Goal: Transaction & Acquisition: Purchase product/service

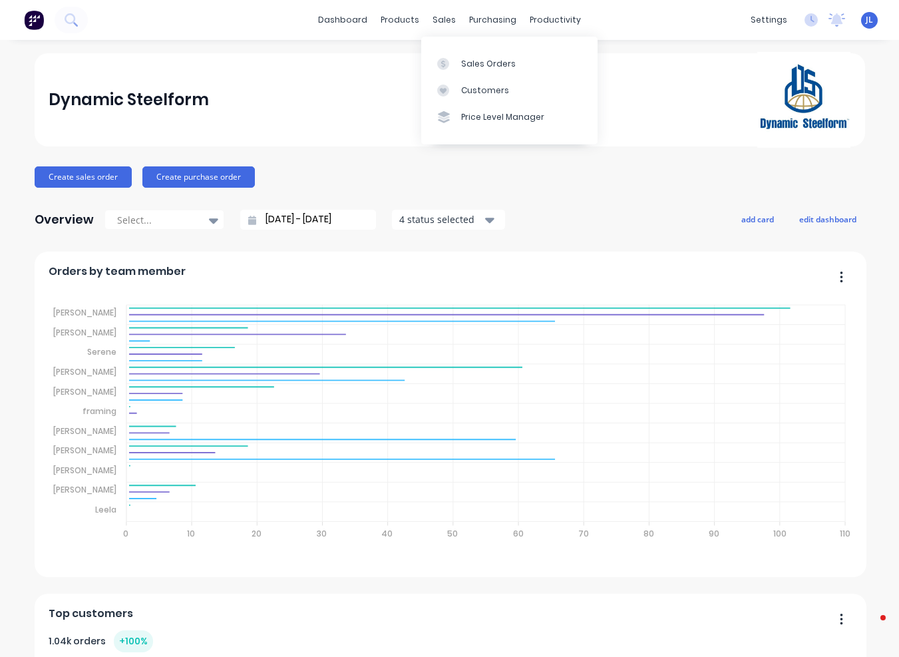
click at [474, 85] on div "Customers" at bounding box center [485, 91] width 48 height 12
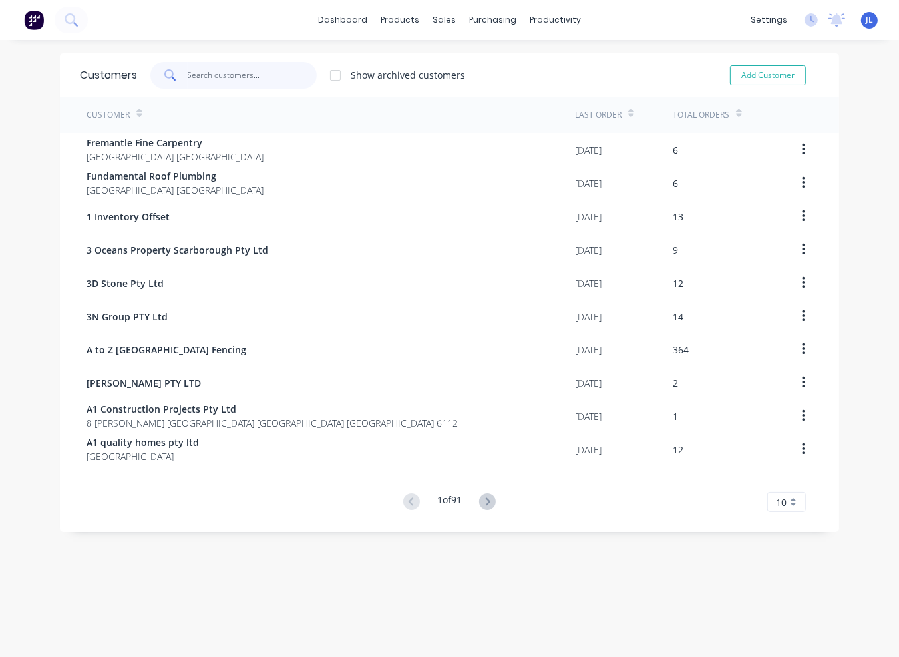
click at [208, 78] on input "text" at bounding box center [253, 75] width 130 height 27
click at [471, 65] on div "Sales Orders" at bounding box center [488, 64] width 55 height 12
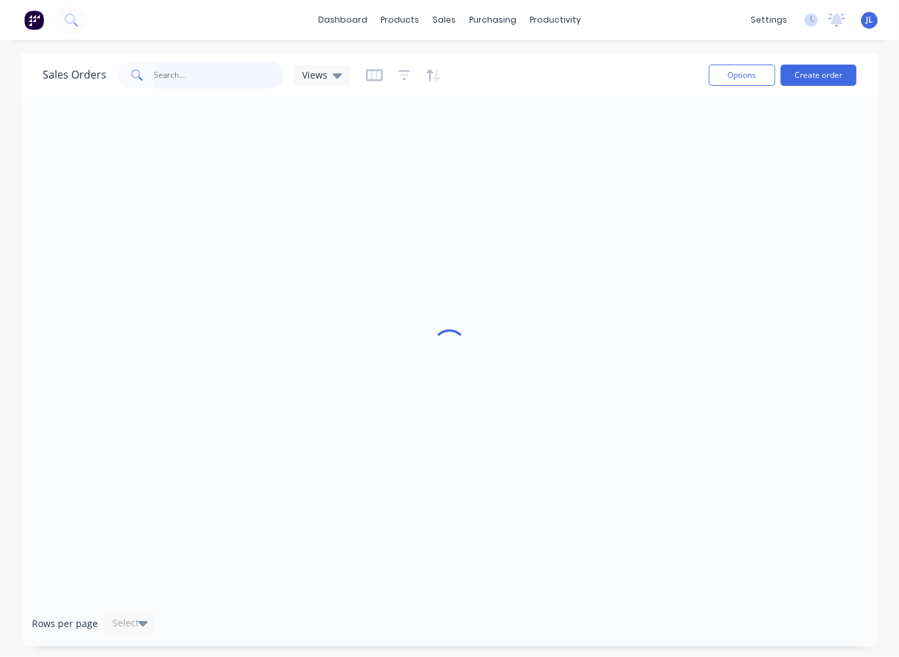
click at [240, 73] on input "text" at bounding box center [219, 75] width 130 height 27
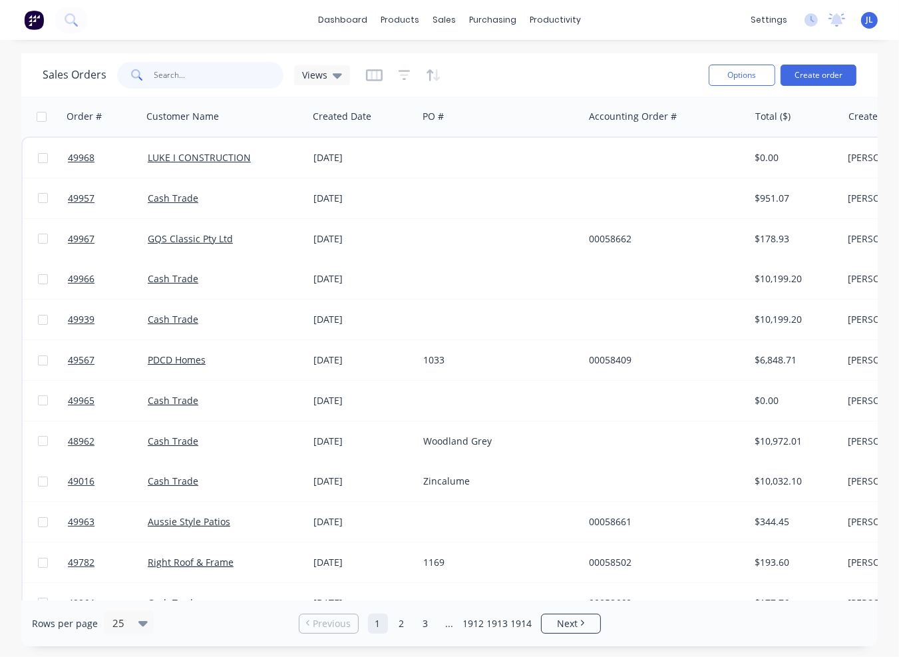
click at [181, 75] on input "text" at bounding box center [219, 75] width 130 height 27
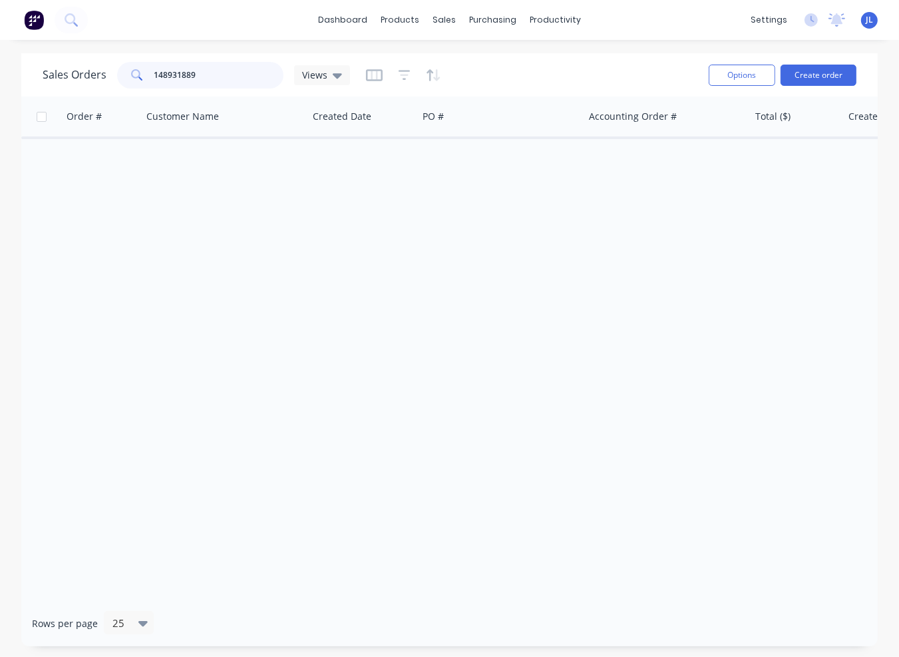
drag, startPoint x: 157, startPoint y: 75, endPoint x: 148, endPoint y: 75, distance: 9.3
click at [148, 75] on div "148931889" at bounding box center [200, 75] width 166 height 27
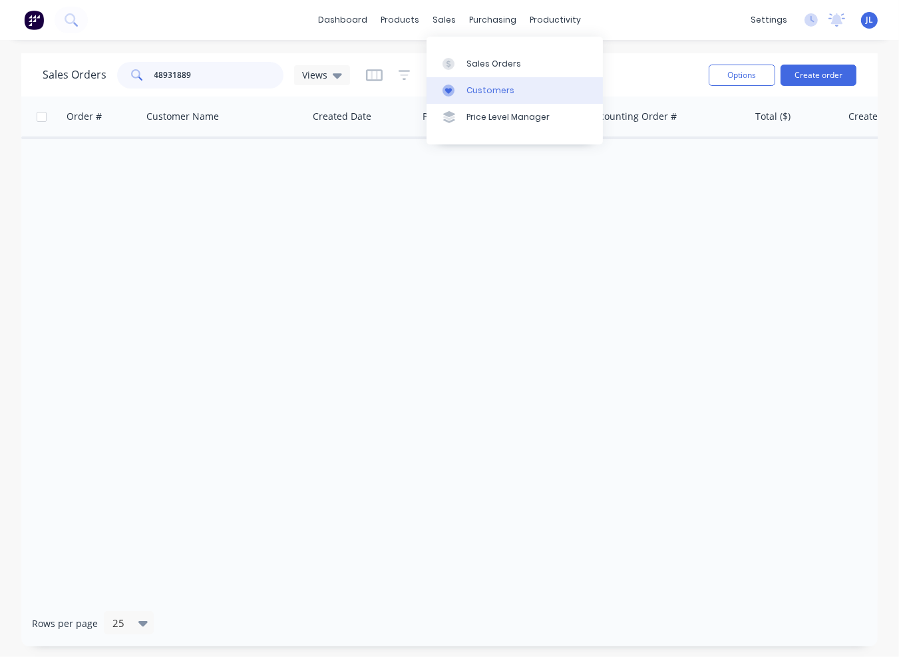
type input "48931889"
click at [484, 92] on div "Customers" at bounding box center [491, 91] width 48 height 12
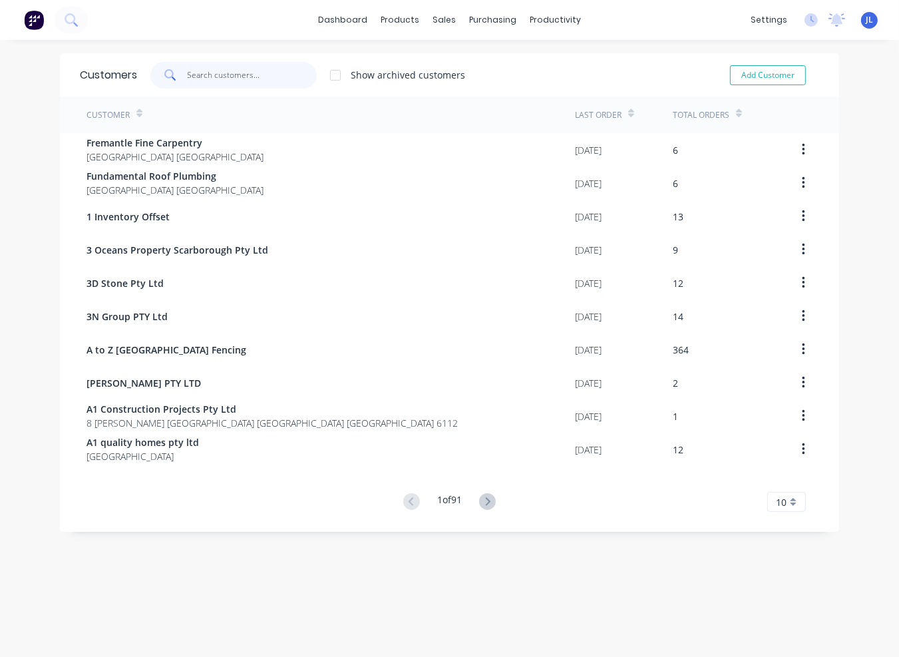
click at [206, 71] on input "text" at bounding box center [253, 75] width 130 height 27
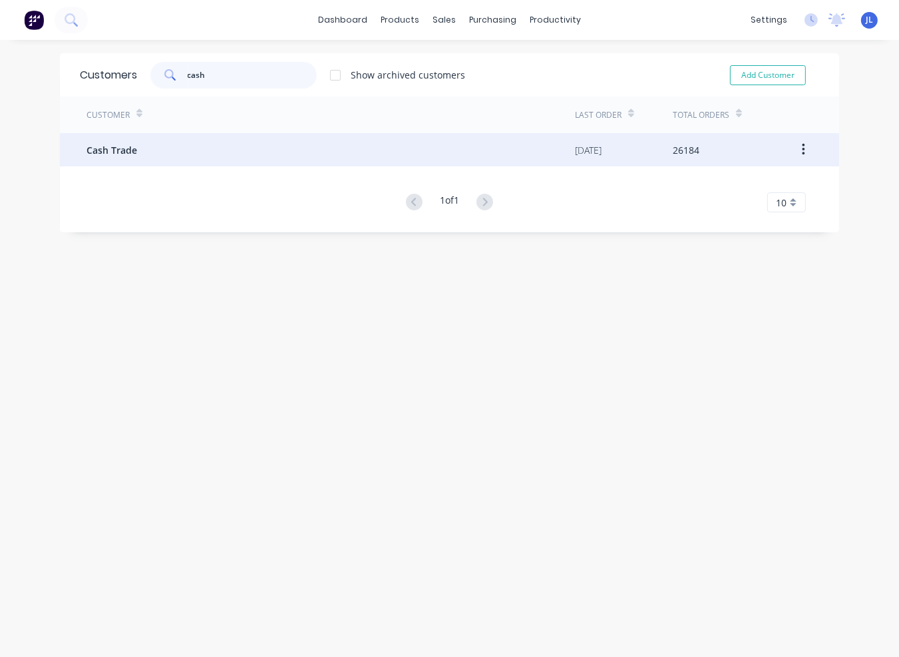
type input "cash"
click at [210, 143] on div "Cash Trade" at bounding box center [331, 149] width 489 height 33
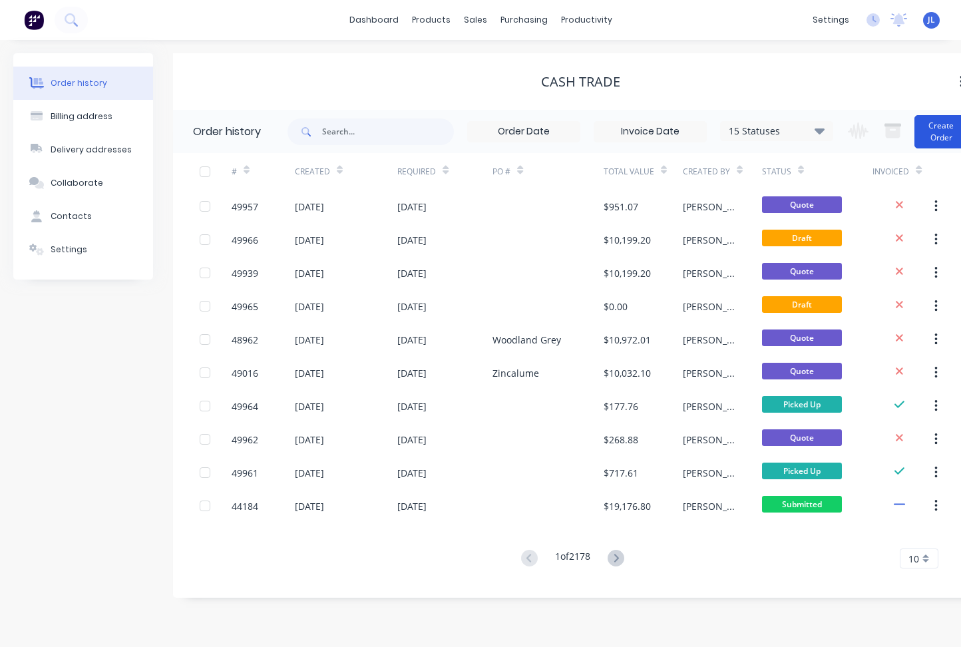
click at [899, 136] on button "Create Order" at bounding box center [941, 131] width 53 height 33
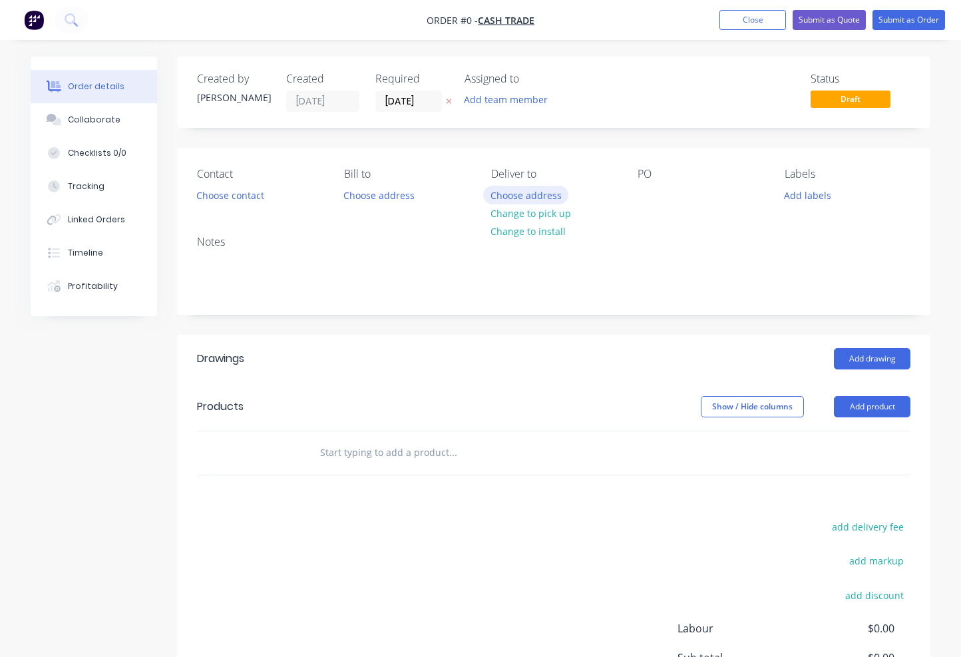
click at [533, 194] on button "Choose address" at bounding box center [525, 195] width 85 height 18
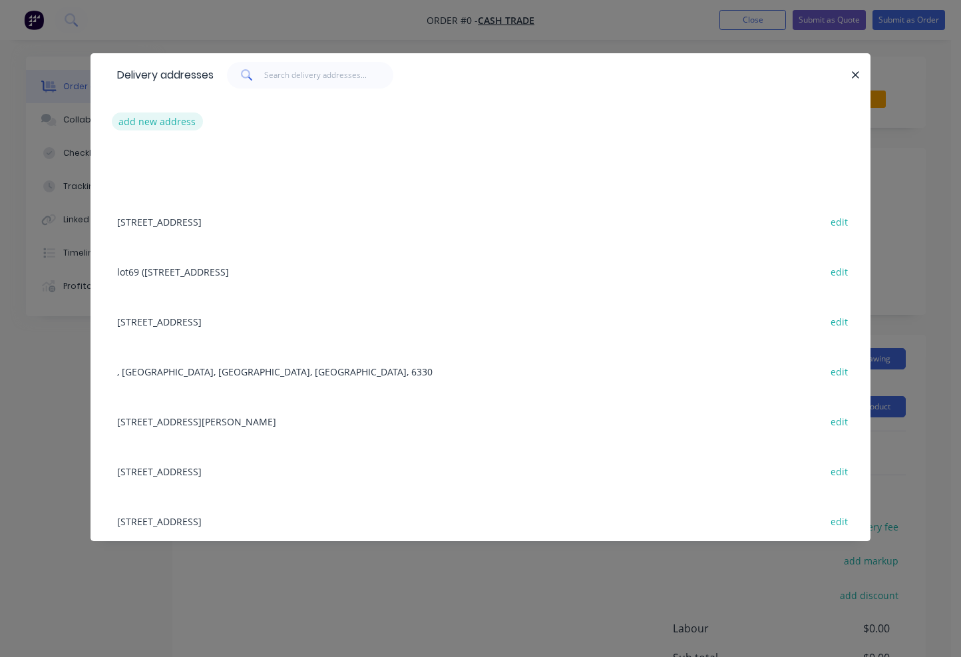
click at [161, 122] on button "add new address" at bounding box center [157, 122] width 91 height 18
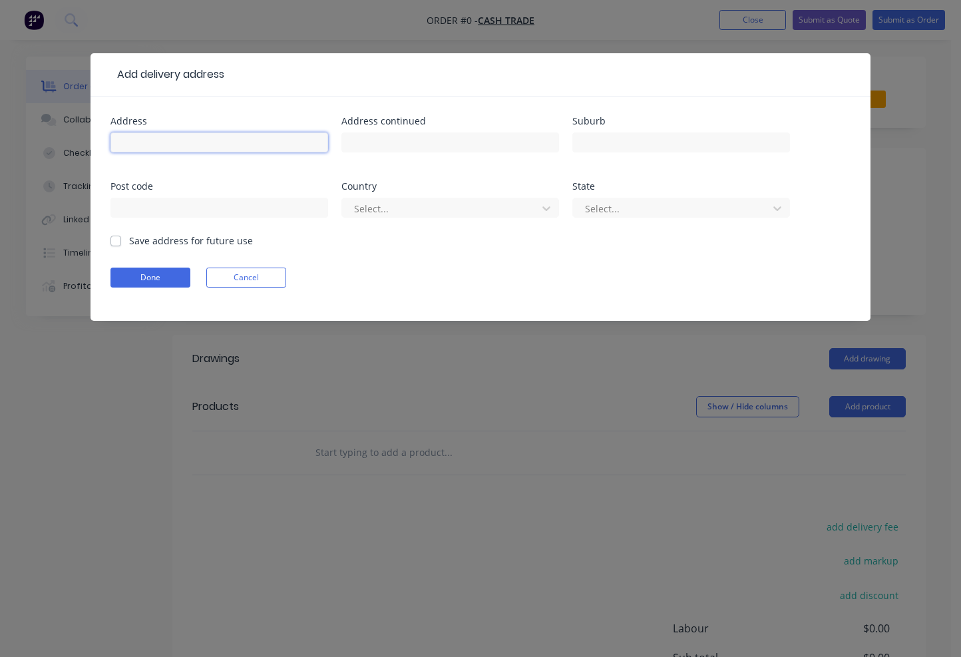
click at [153, 148] on input "text" at bounding box center [220, 142] width 218 height 20
paste input "[PERSON_NAME] Wattleup"
type input "[PERSON_NAME] Wattleup"
click at [166, 279] on button "Done" at bounding box center [151, 278] width 80 height 20
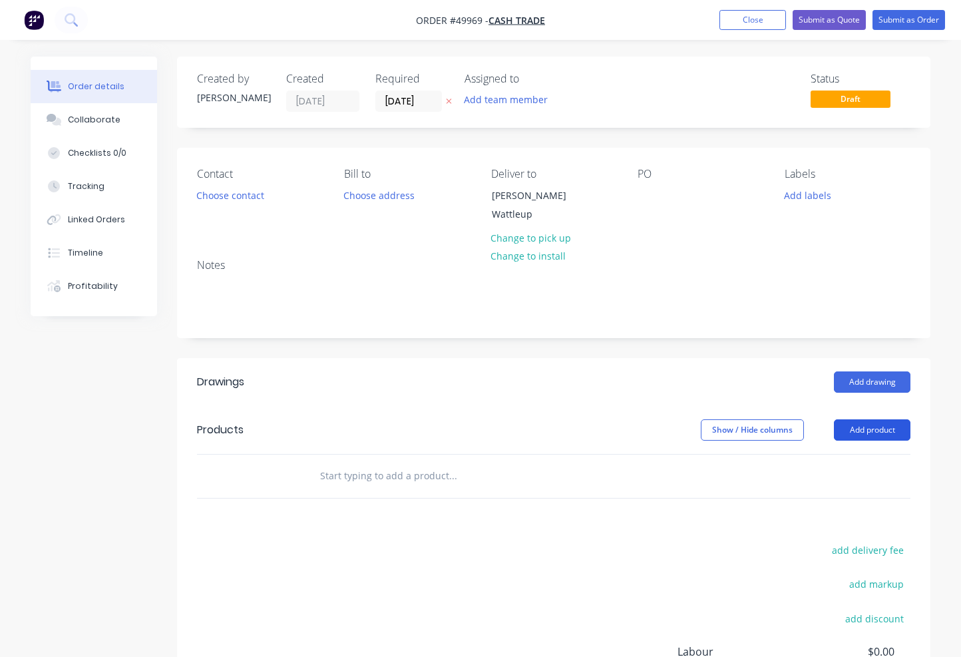
click at [889, 429] on button "Add product" at bounding box center [872, 429] width 77 height 21
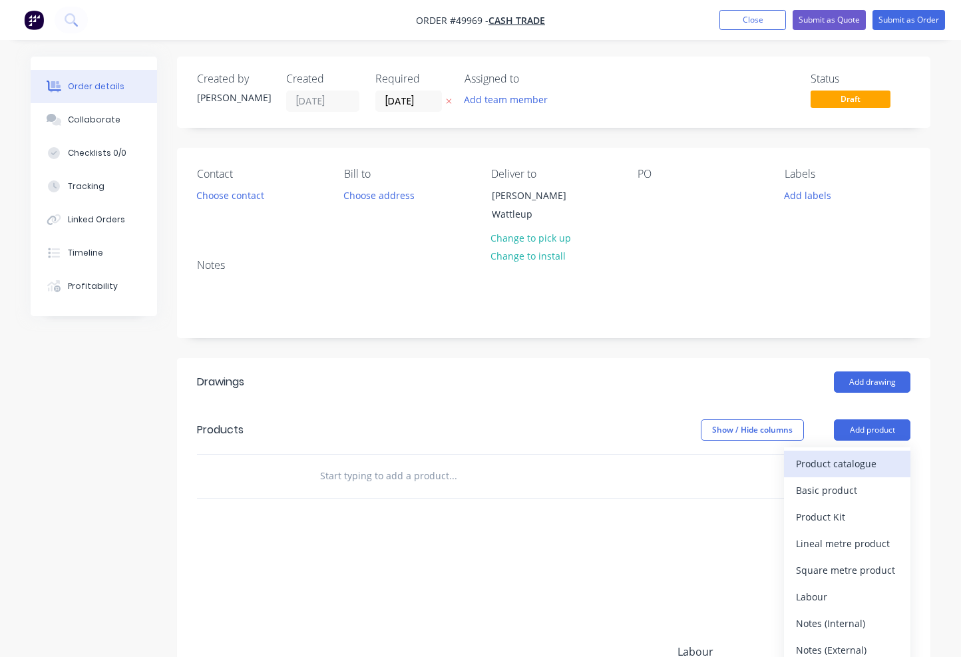
click at [878, 472] on div "Product catalogue" at bounding box center [847, 463] width 103 height 19
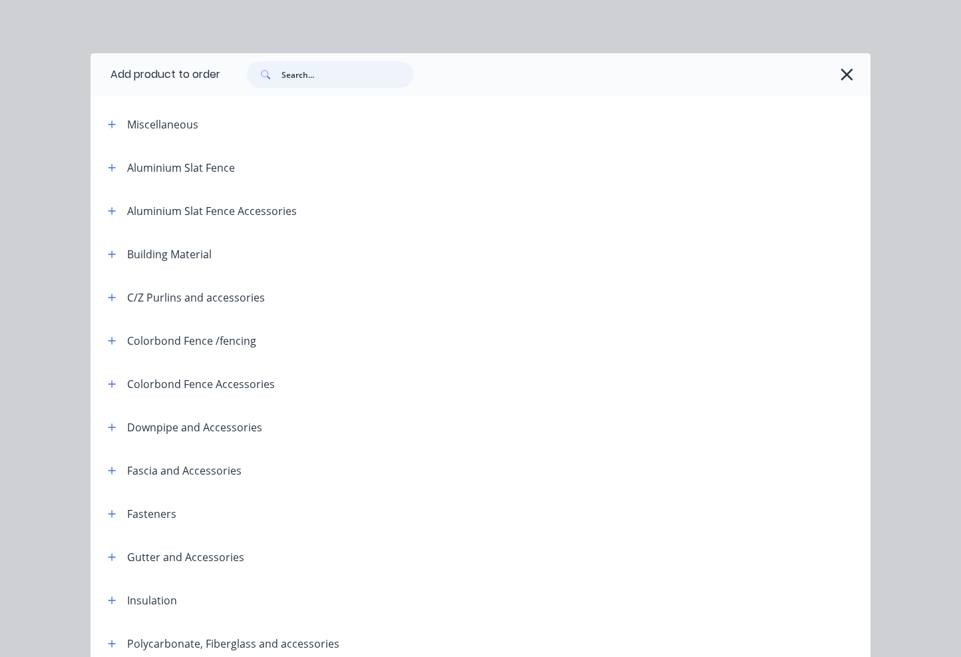
click at [305, 77] on input "text" at bounding box center [348, 74] width 132 height 27
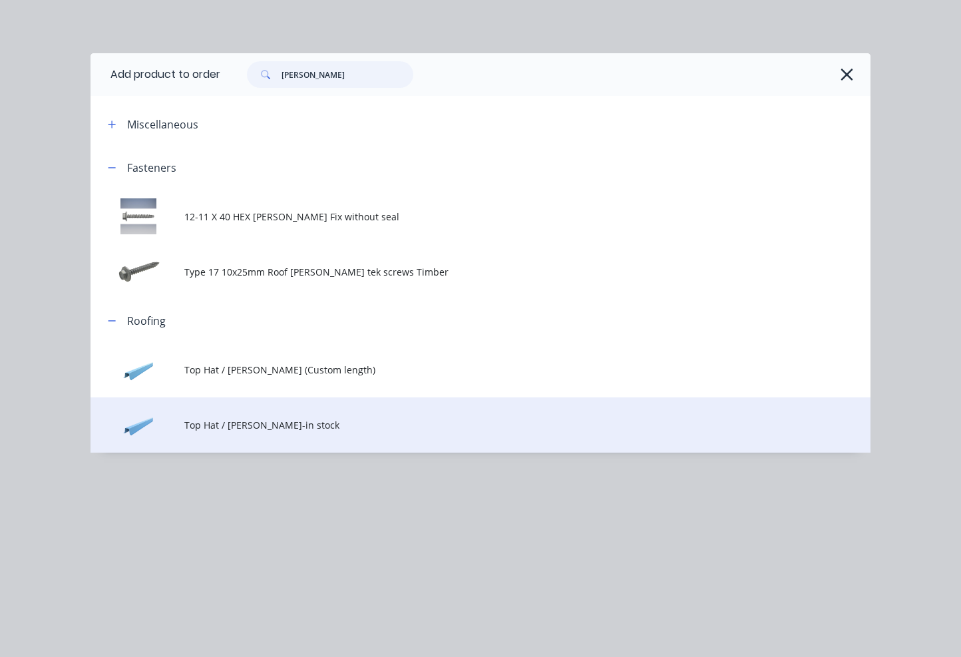
type input "[PERSON_NAME]"
click at [313, 433] on td "Top Hat / [PERSON_NAME]-in stock" at bounding box center [527, 424] width 686 height 55
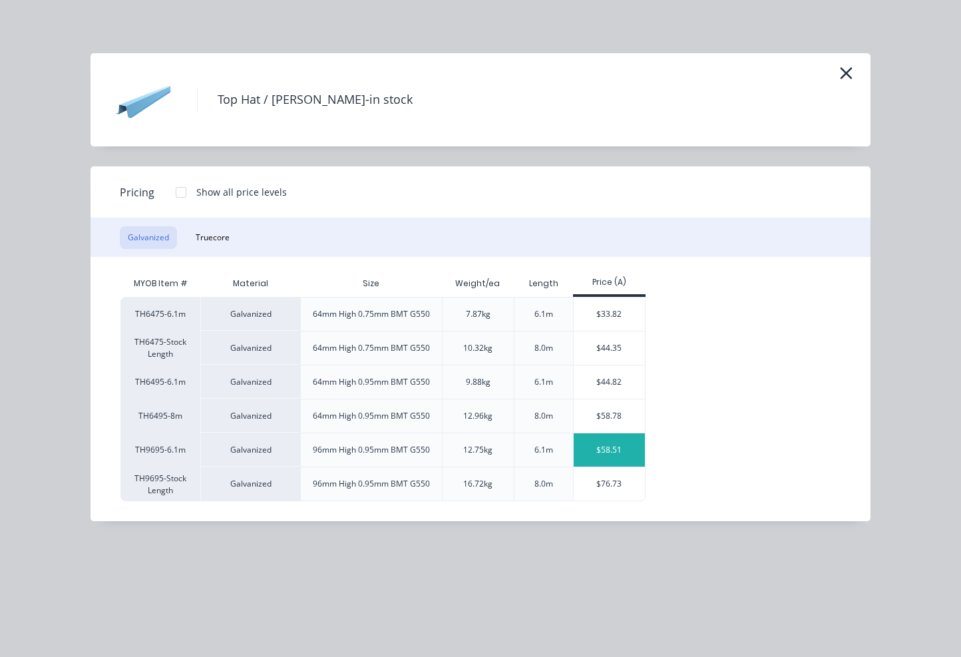
click at [623, 453] on div "$58.51" at bounding box center [609, 449] width 71 height 33
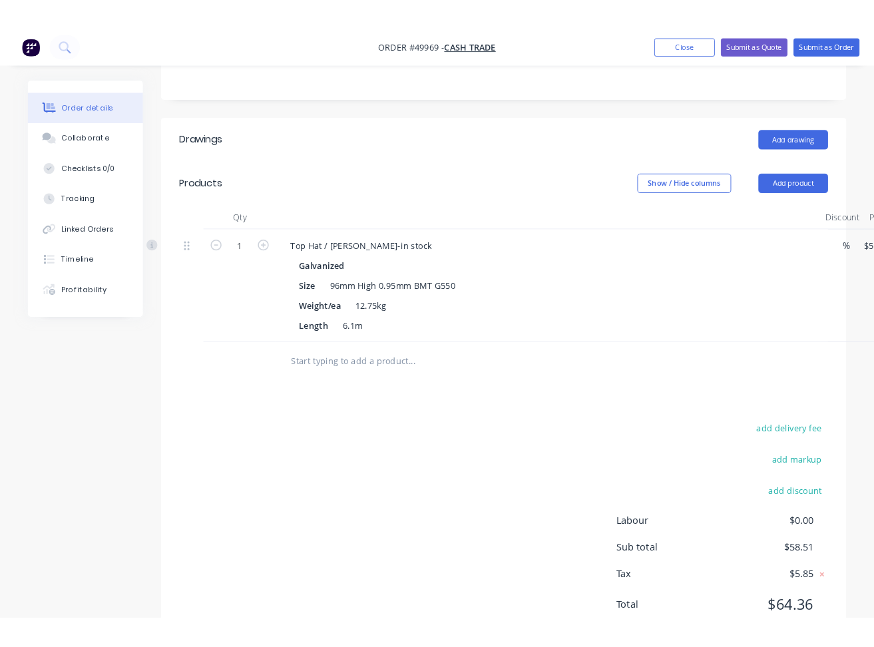
scroll to position [266, 0]
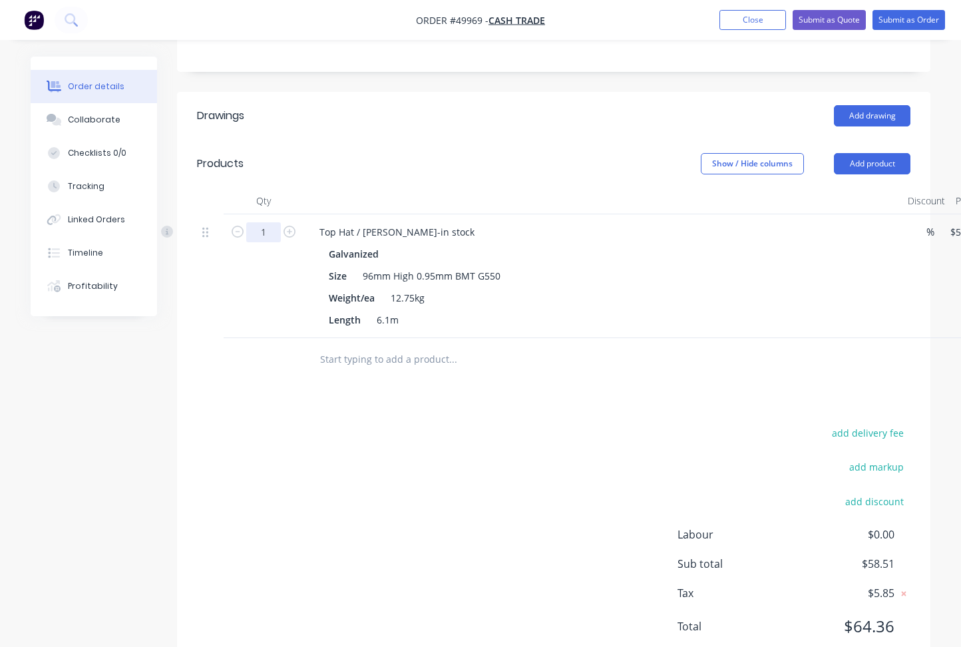
click at [277, 225] on input "1" at bounding box center [263, 232] width 35 height 20
type input "20"
type input "$1,170.20"
click at [407, 124] on div "Add drawing" at bounding box center [630, 115] width 562 height 21
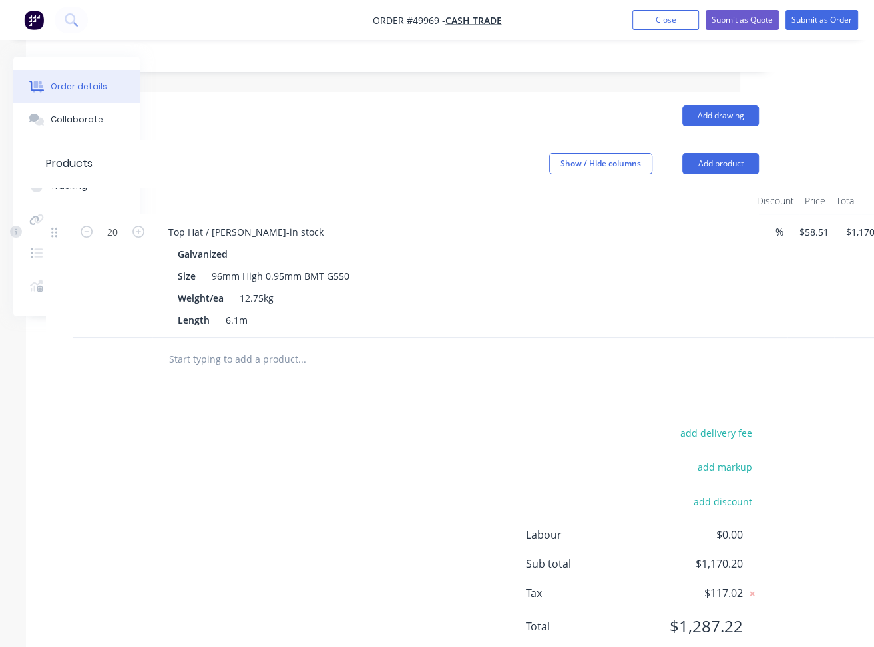
scroll to position [266, 186]
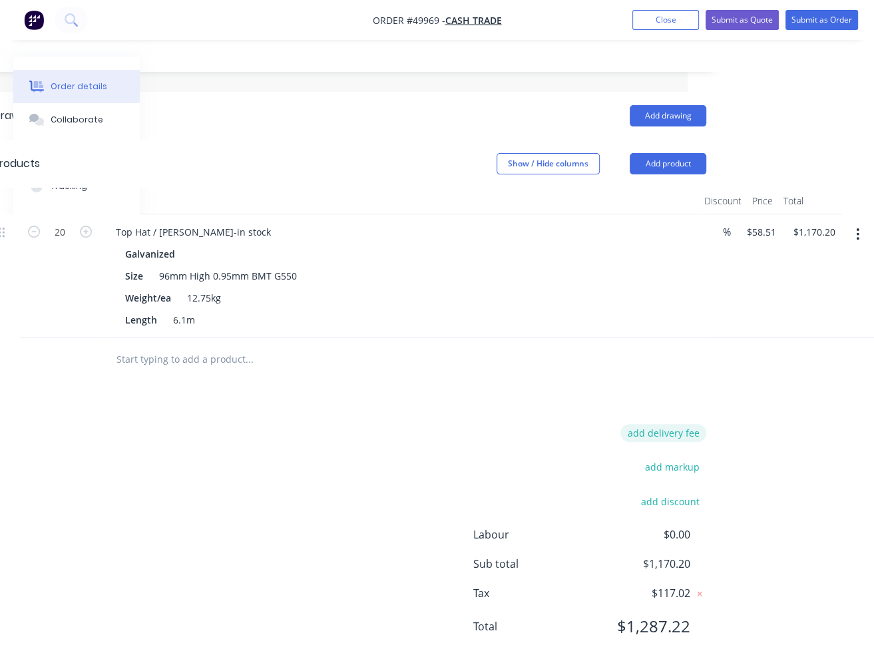
click at [682, 438] on button "add delivery fee" at bounding box center [663, 433] width 86 height 18
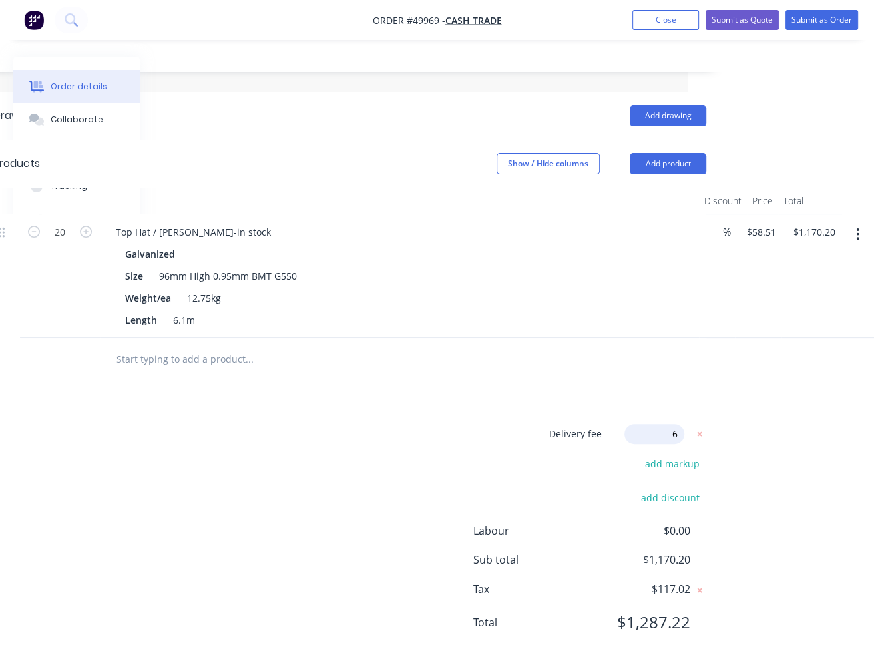
type input "65"
click input "submit" at bounding box center [0, 0] width 0 height 0
click at [312, 471] on div "Delivery fee $65.00 add markup add discount Labour $0.00 Sub total $1,235.20 Ta…" at bounding box center [349, 534] width 713 height 221
drag, startPoint x: 330, startPoint y: 455, endPoint x: 336, endPoint y: 436, distance: 19.6
click at [332, 455] on div "Delivery fee $65.00 add markup add discount Labour $0.00 Sub total $1,235.20 Ta…" at bounding box center [349, 534] width 713 height 221
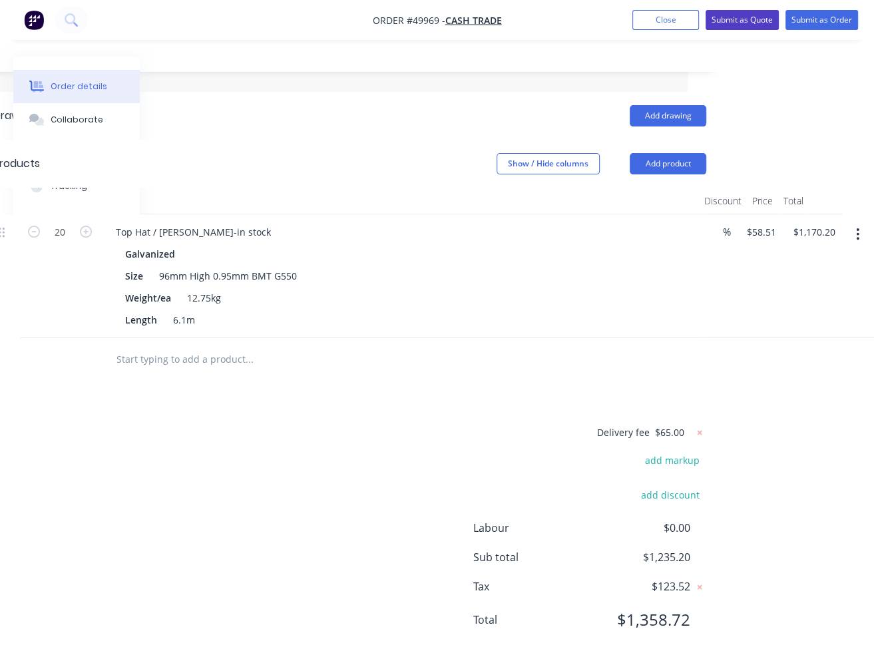
click at [740, 19] on button "Submit as Quote" at bounding box center [742, 20] width 73 height 20
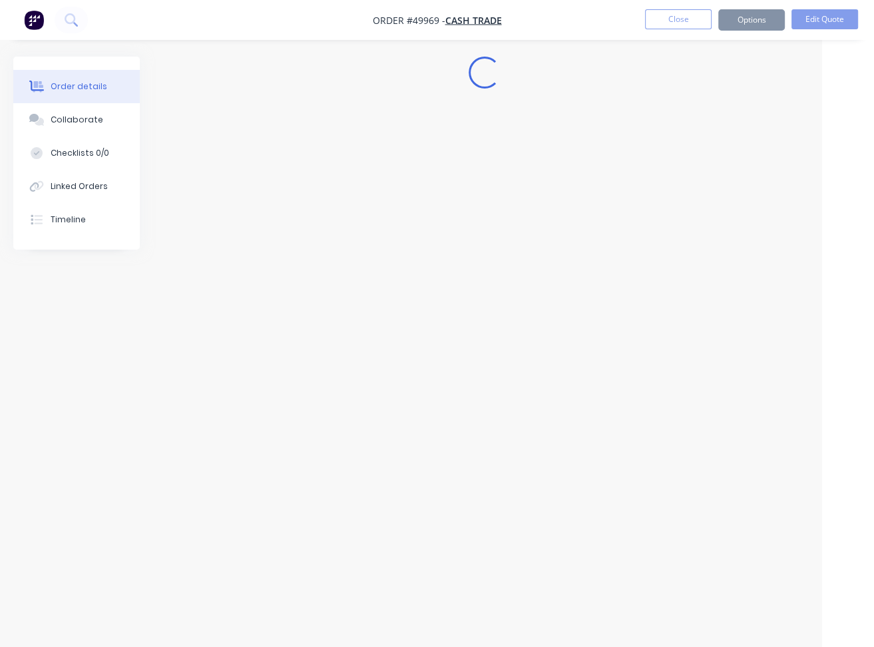
scroll to position [139, 52]
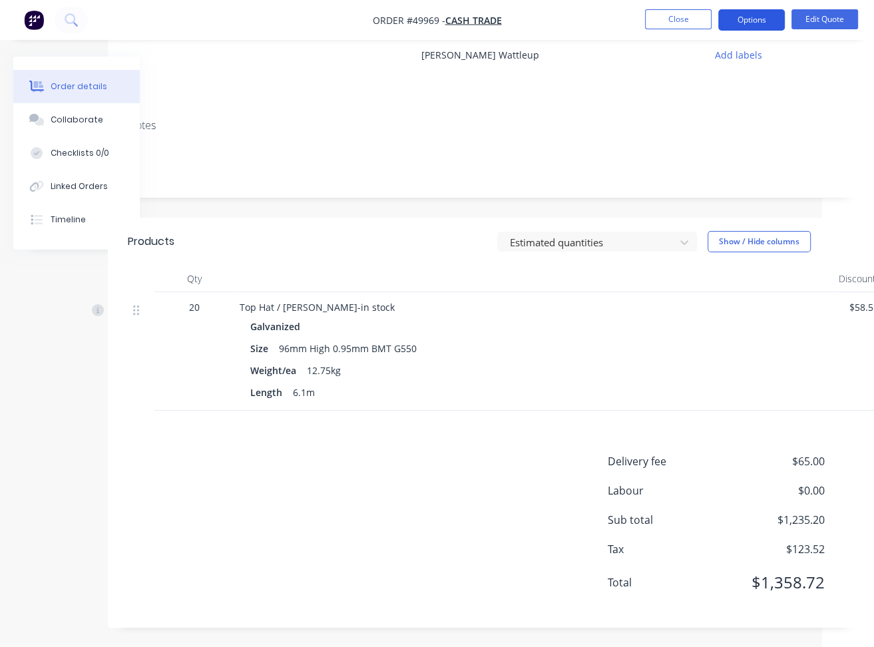
click at [760, 21] on button "Options" at bounding box center [751, 19] width 67 height 21
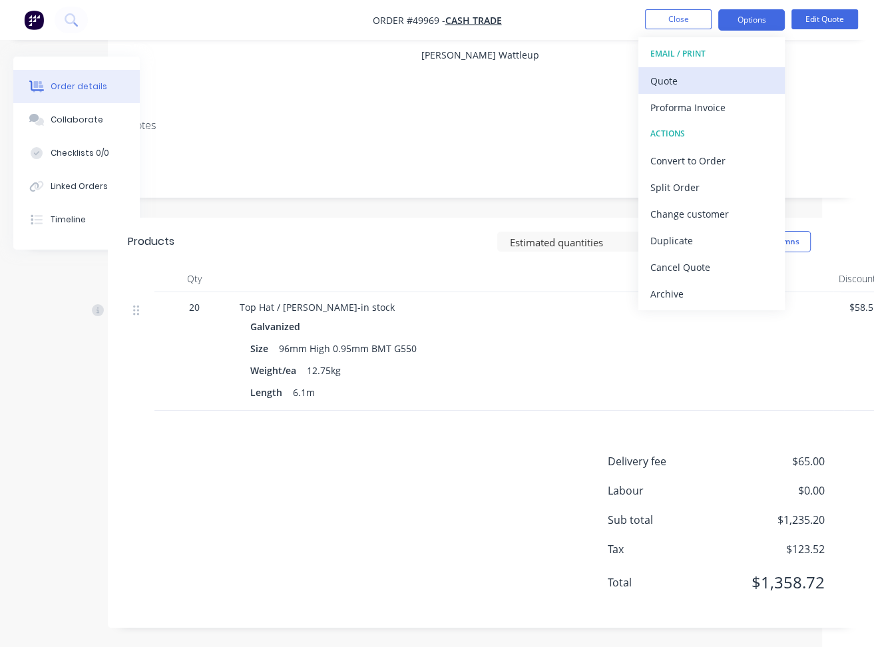
click at [700, 75] on div "Quote" at bounding box center [711, 80] width 122 height 19
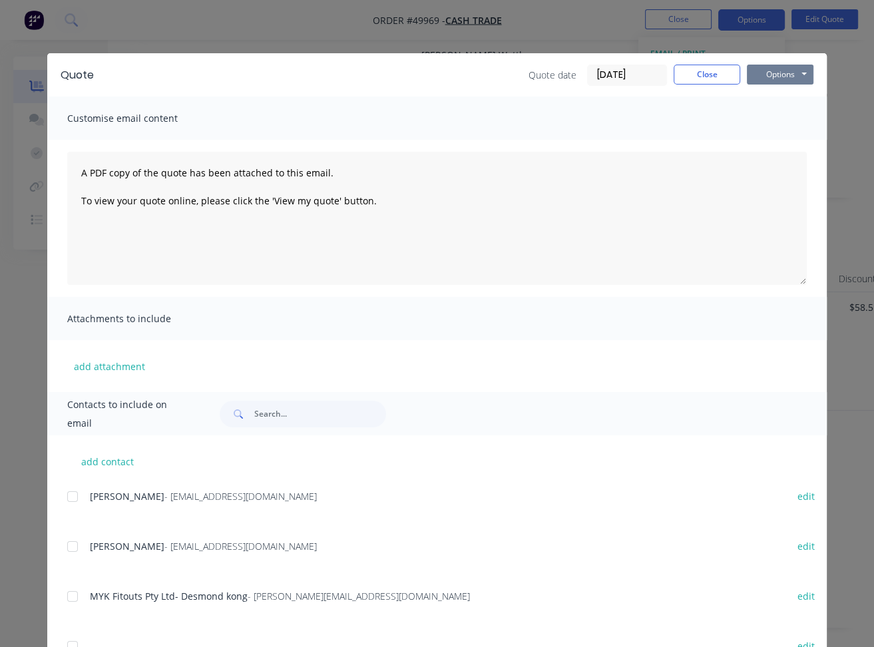
click at [803, 77] on button "Options" at bounding box center [780, 75] width 67 height 20
click at [781, 126] on button "Print" at bounding box center [789, 120] width 85 height 22
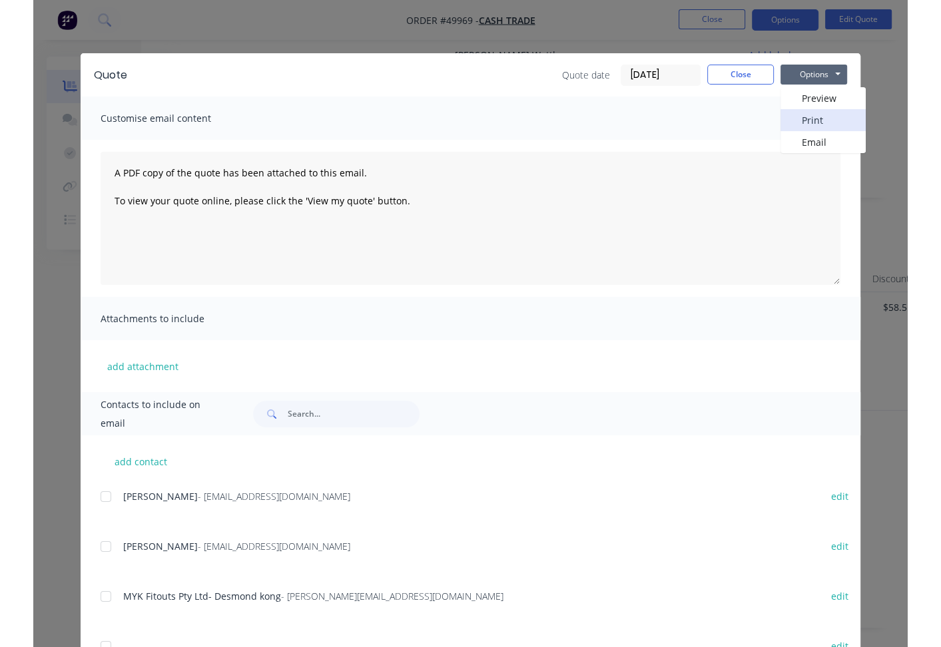
scroll to position [129, 52]
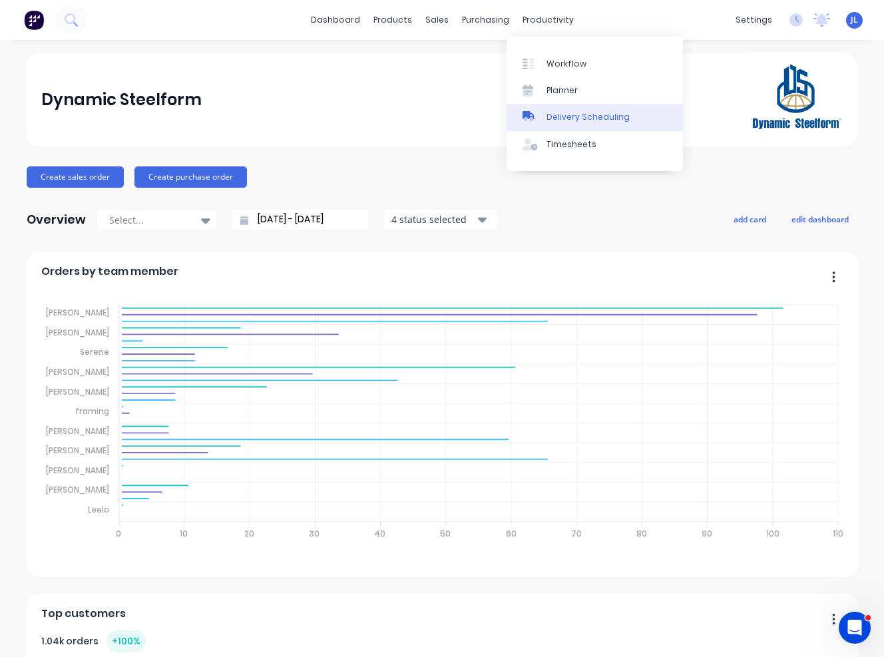
click at [559, 109] on link "Delivery Scheduling" at bounding box center [595, 117] width 176 height 27
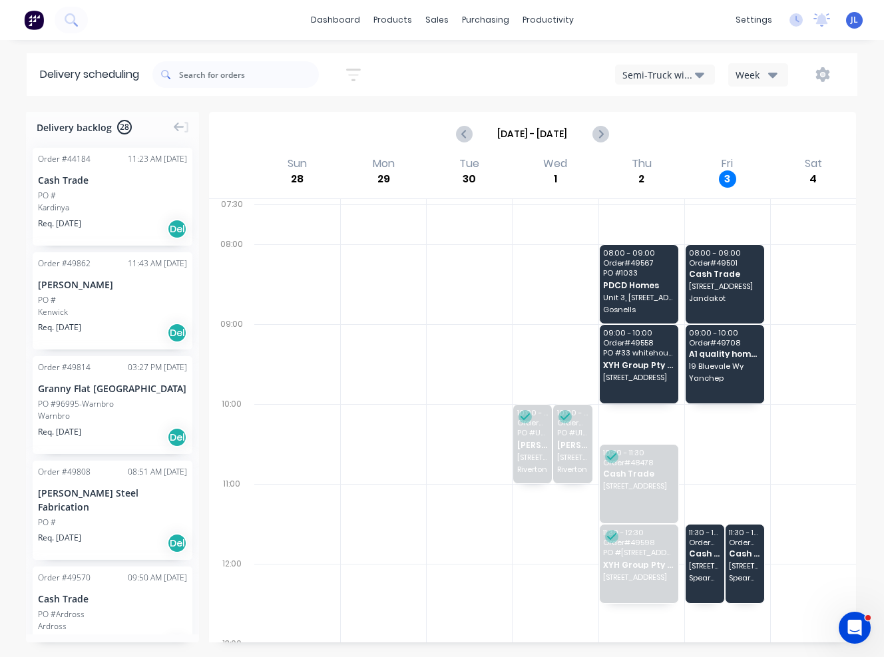
click at [706, 72] on button "Semi-Truck with Hiab" at bounding box center [665, 75] width 100 height 20
click at [676, 156] on div "Utes Delivery" at bounding box center [682, 161] width 132 height 27
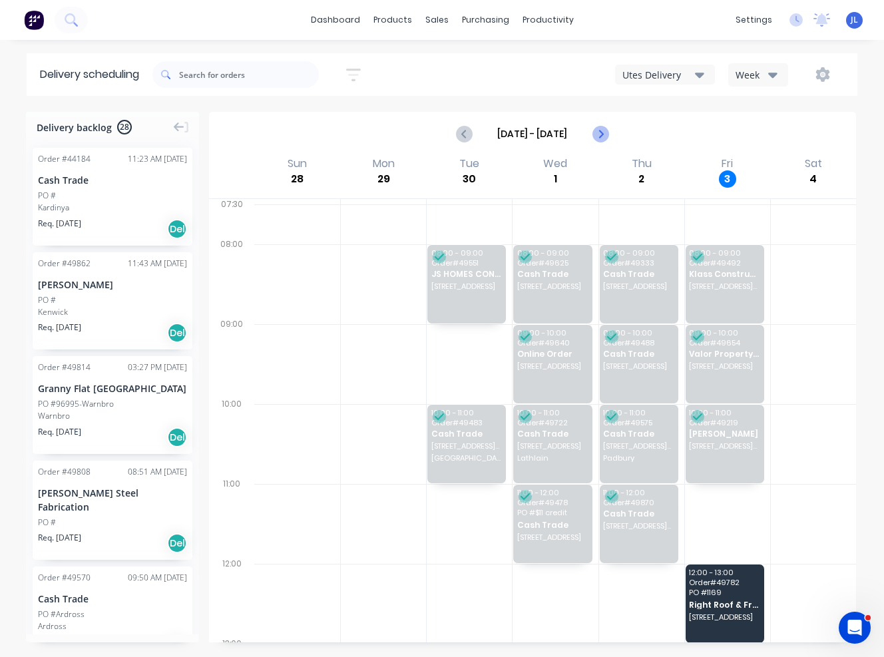
click at [598, 130] on icon "Next page" at bounding box center [600, 133] width 6 height 11
type input "Oct 5 - Oct 11"
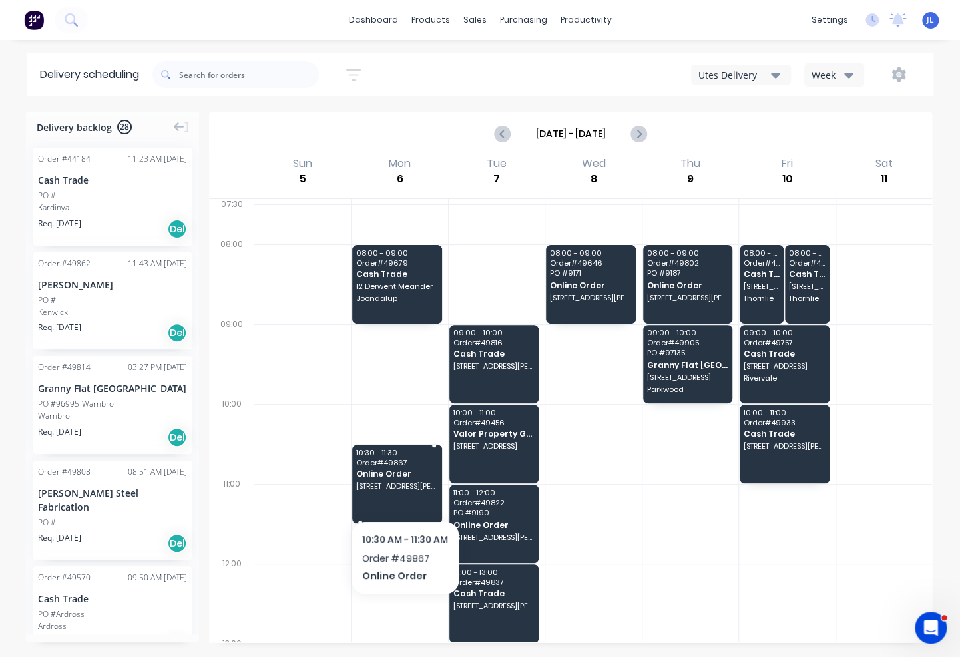
click at [404, 491] on div "10:30 - 11:30 Order # 49867 Online Order 9 Moore St, Wungong WA 6112" at bounding box center [396, 484] width 89 height 79
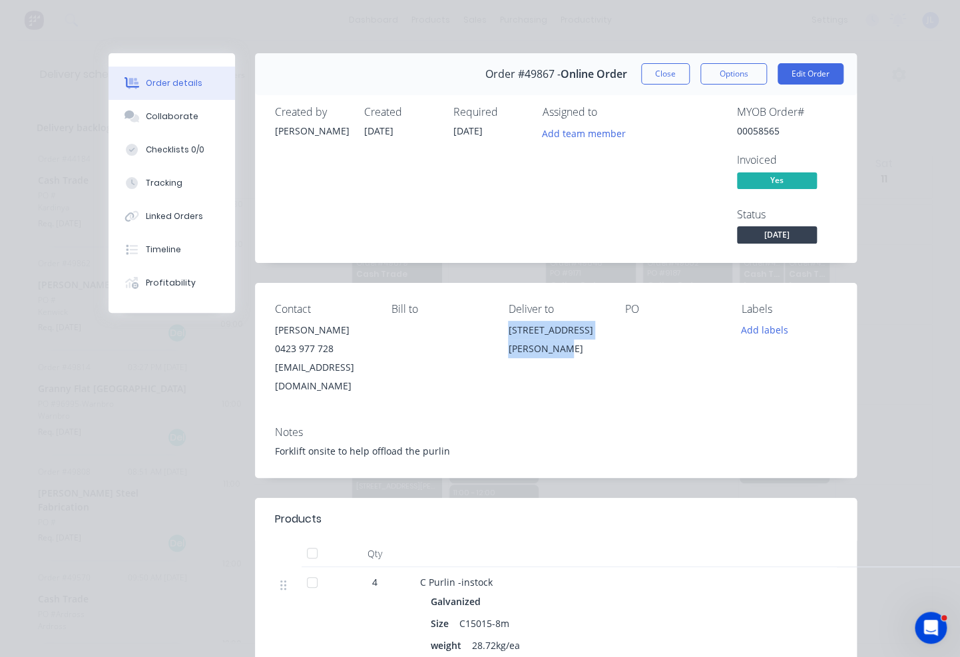
drag, startPoint x: 612, startPoint y: 348, endPoint x: 521, endPoint y: 334, distance: 92.4
click at [521, 334] on div "Contact John 0423 977 728 correspondent@runbox.com Bill to Deliver to 9 Moore S…" at bounding box center [556, 349] width 602 height 132
copy div "9 Moore St, Wungong WA 6112"
click at [662, 71] on button "Close" at bounding box center [665, 73] width 49 height 21
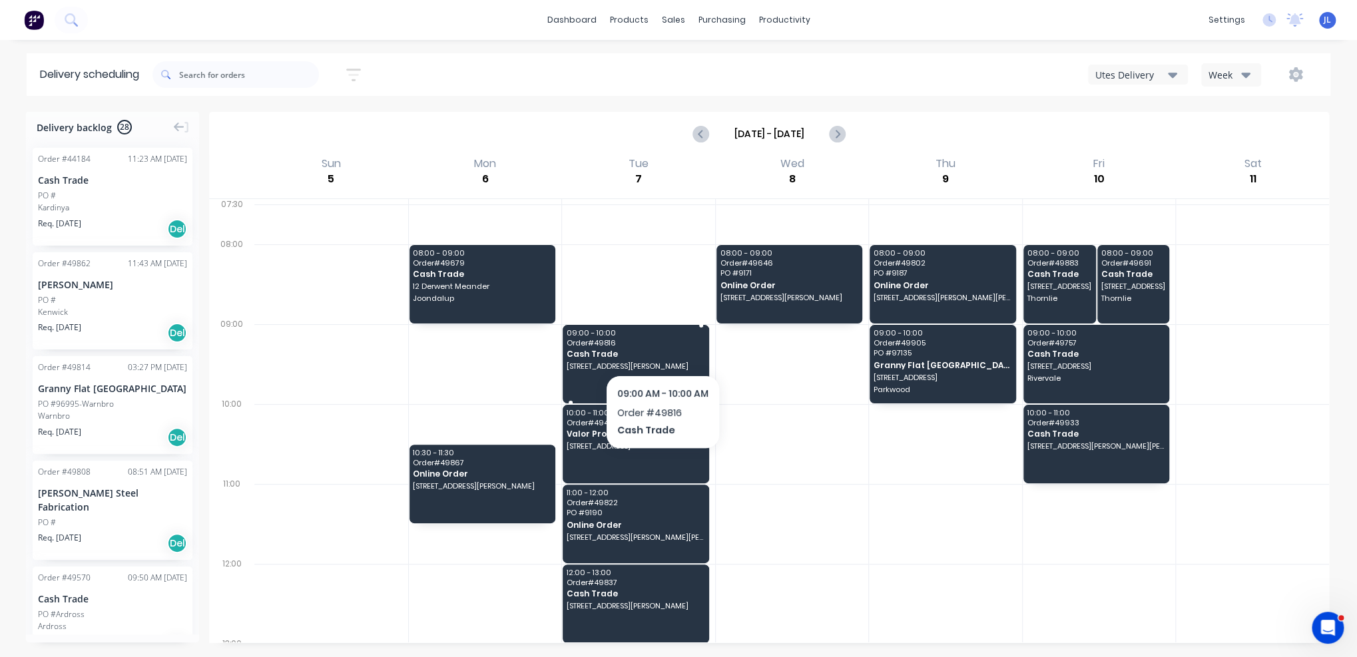
click at [662, 346] on span "Order # 49816" at bounding box center [635, 343] width 137 height 8
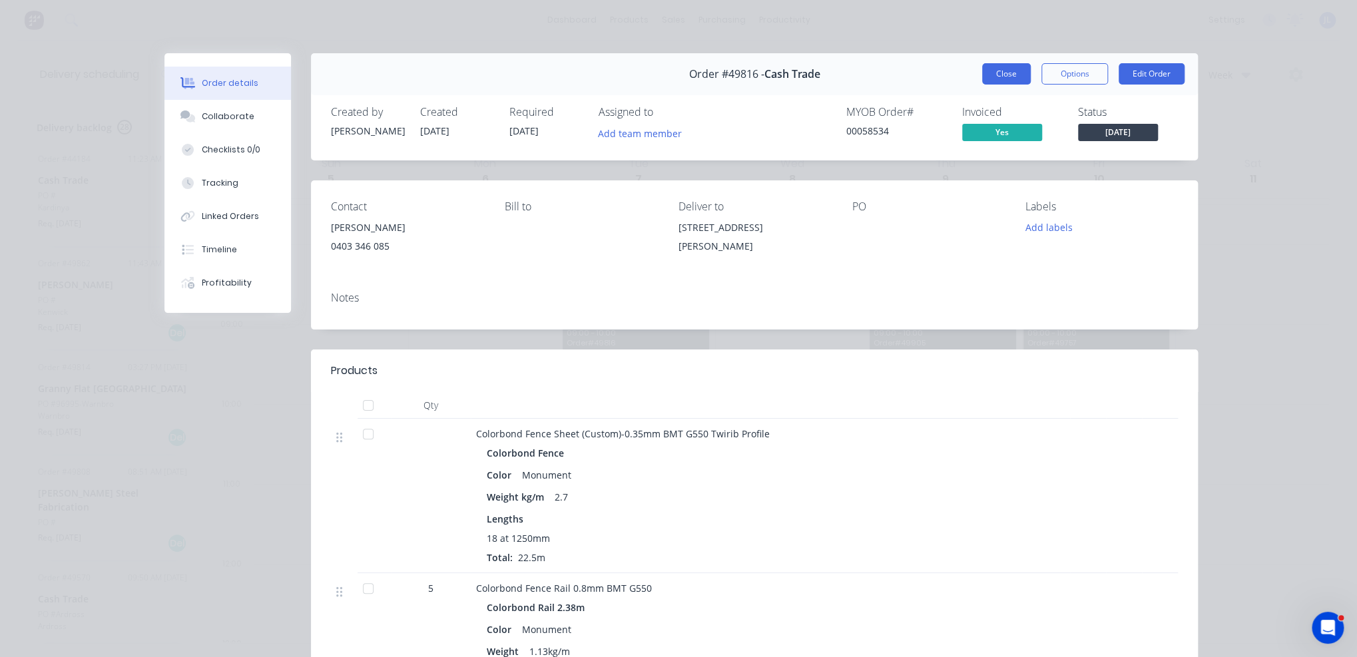
click at [883, 77] on button "Close" at bounding box center [1006, 73] width 49 height 21
